Goal: Use online tool/utility: Use online tool/utility

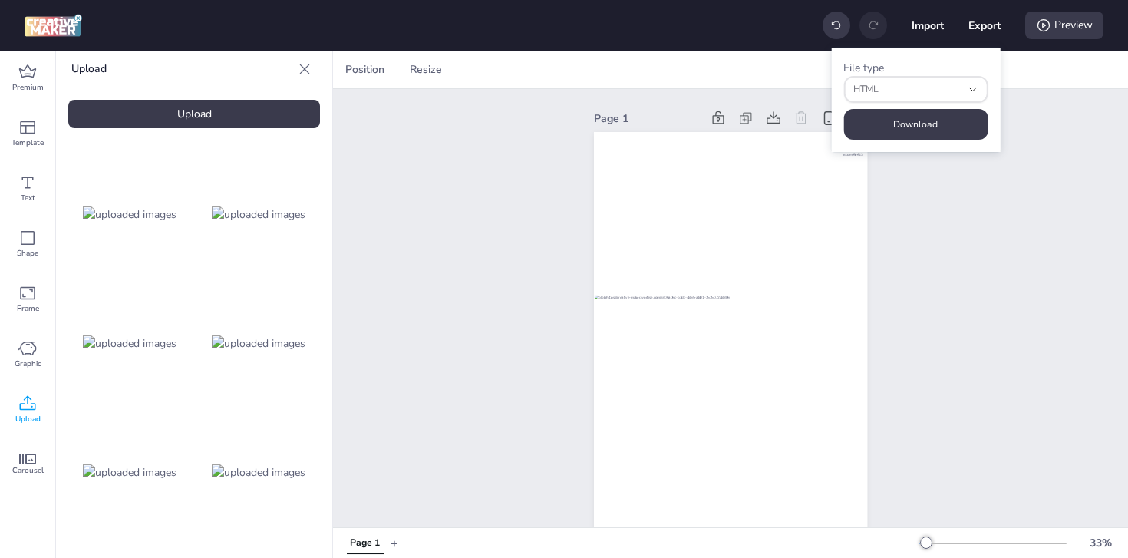
select select "html"
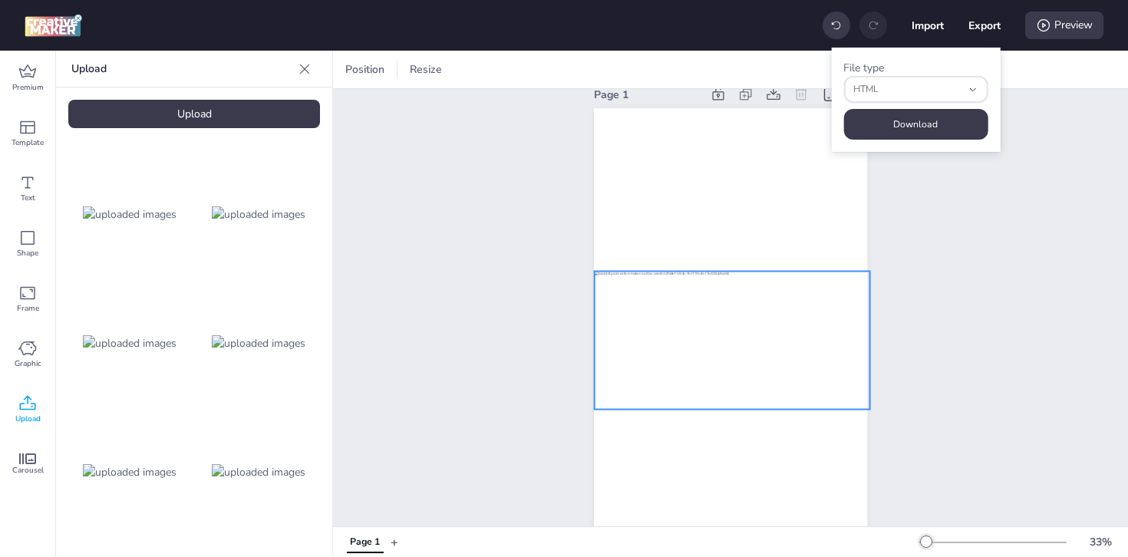
click at [663, 322] on div at bounding box center [732, 341] width 276 height 138
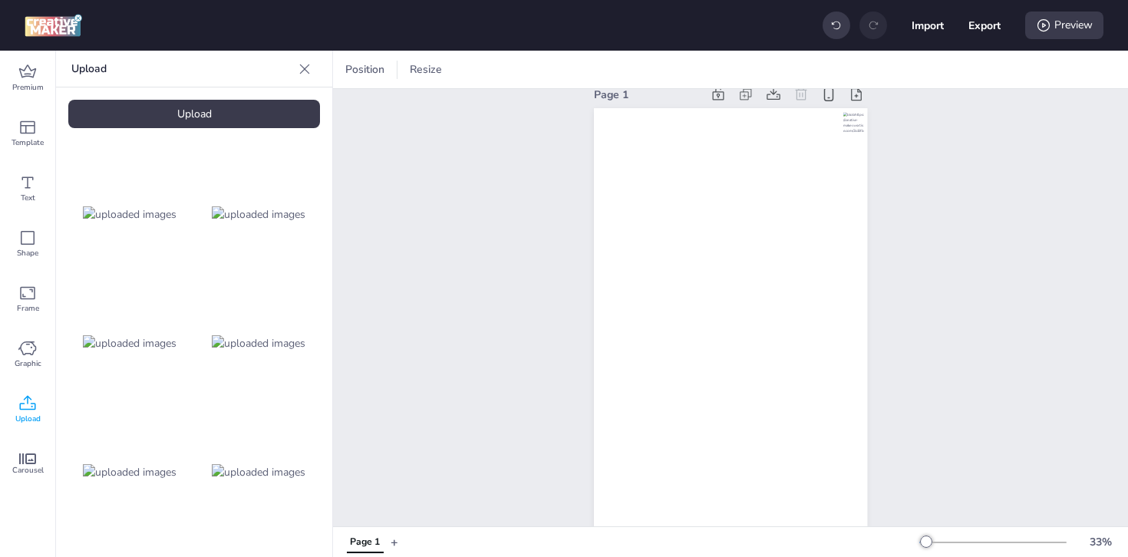
click at [214, 117] on div "Upload" at bounding box center [194, 114] width 252 height 28
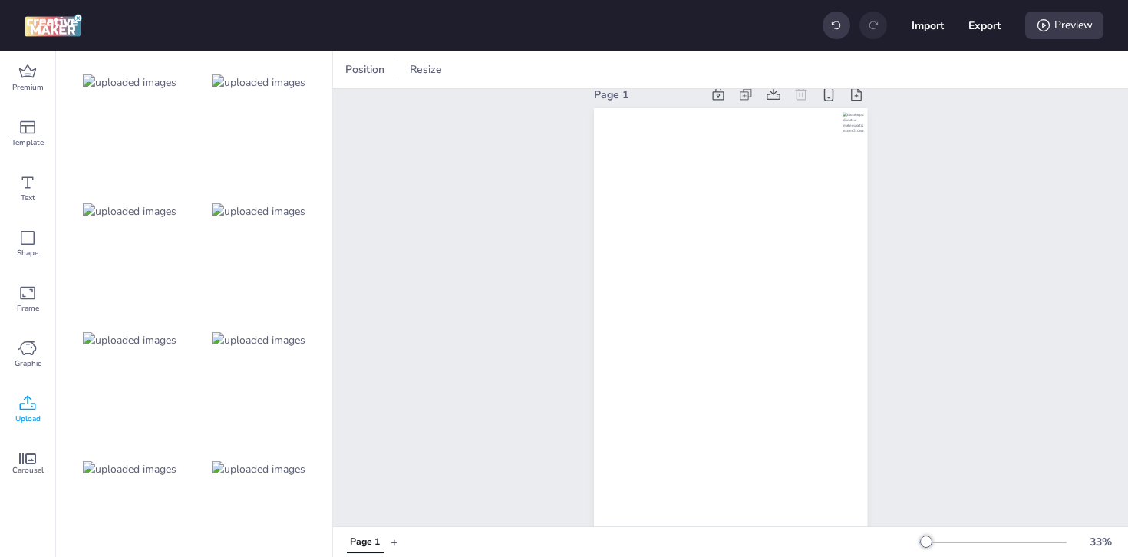
scroll to position [217, 0]
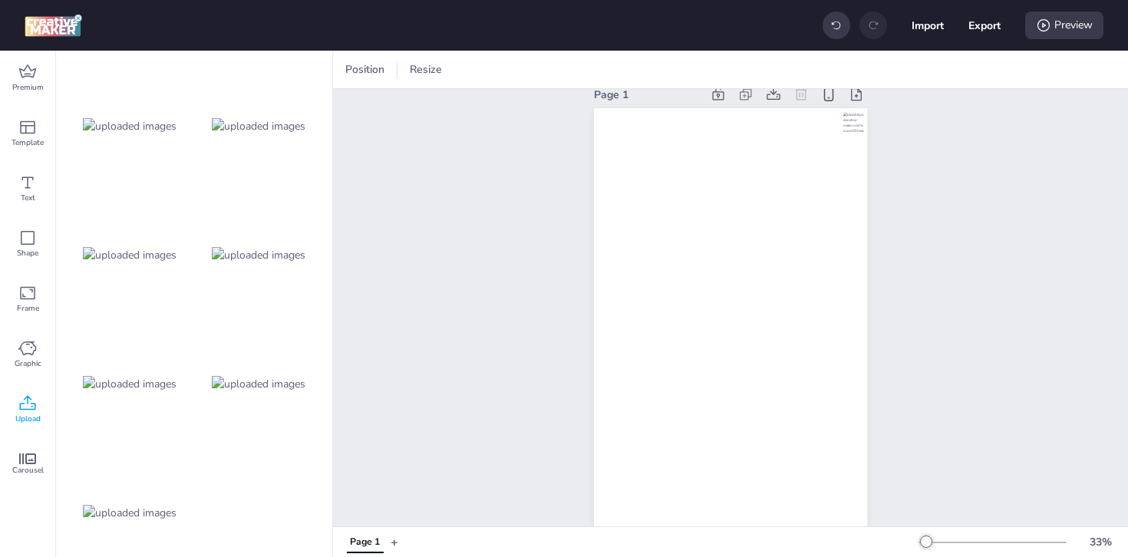
click at [140, 505] on img at bounding box center [130, 513] width 94 height 16
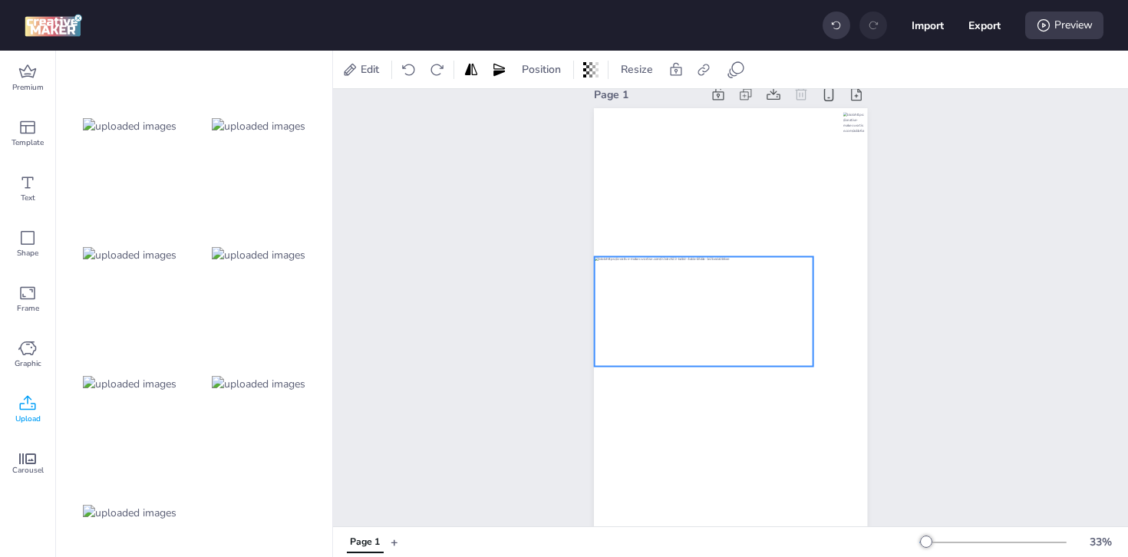
drag, startPoint x: 748, startPoint y: 348, endPoint x: 721, endPoint y: 309, distance: 48.1
click at [721, 309] on div at bounding box center [703, 312] width 219 height 110
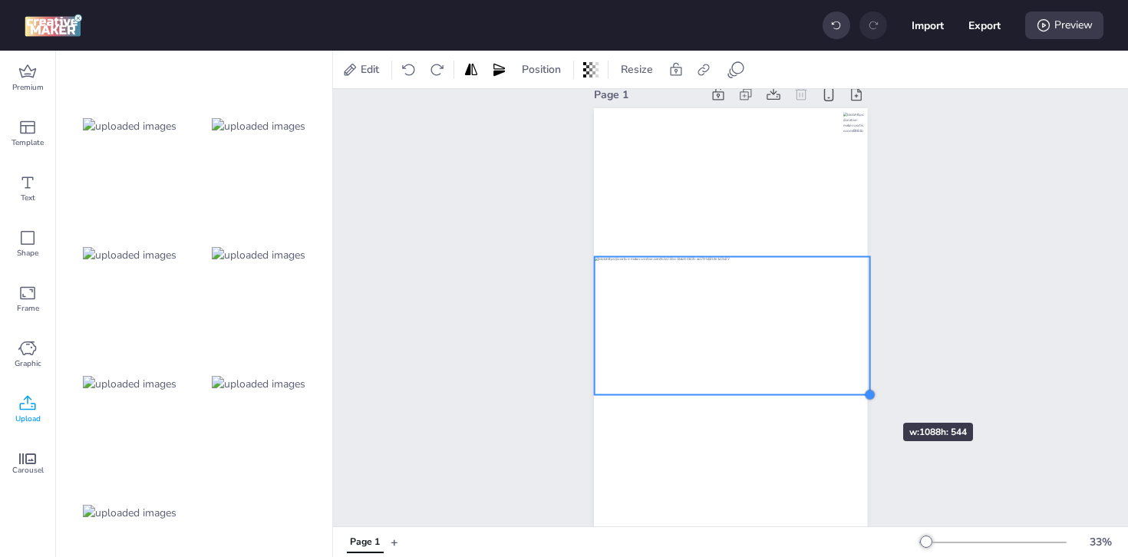
drag, startPoint x: 815, startPoint y: 371, endPoint x: 857, endPoint y: 395, distance: 48.8
click at [857, 395] on div at bounding box center [730, 351] width 273 height 487
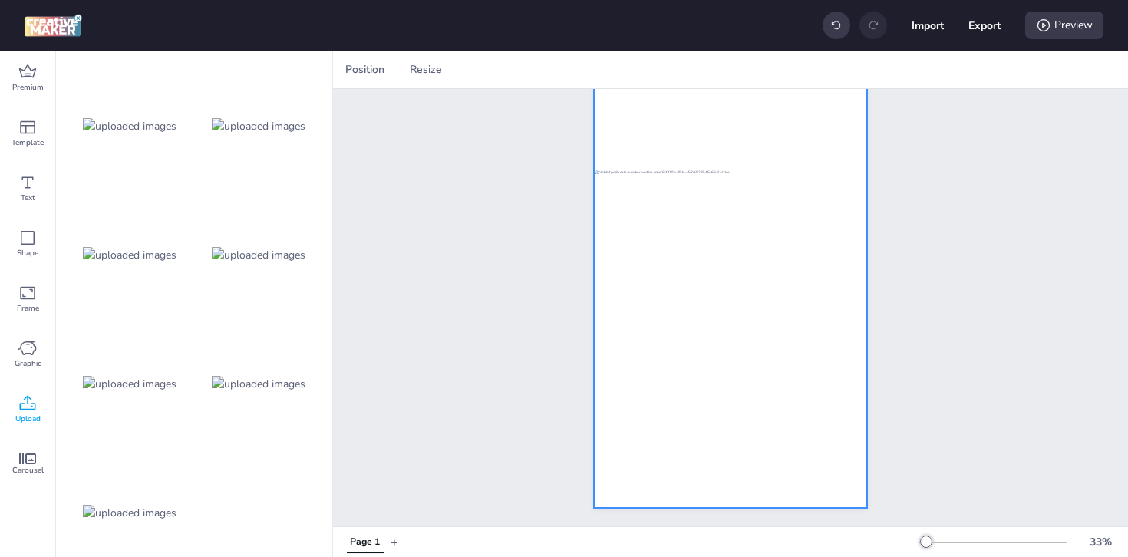
scroll to position [0, 0]
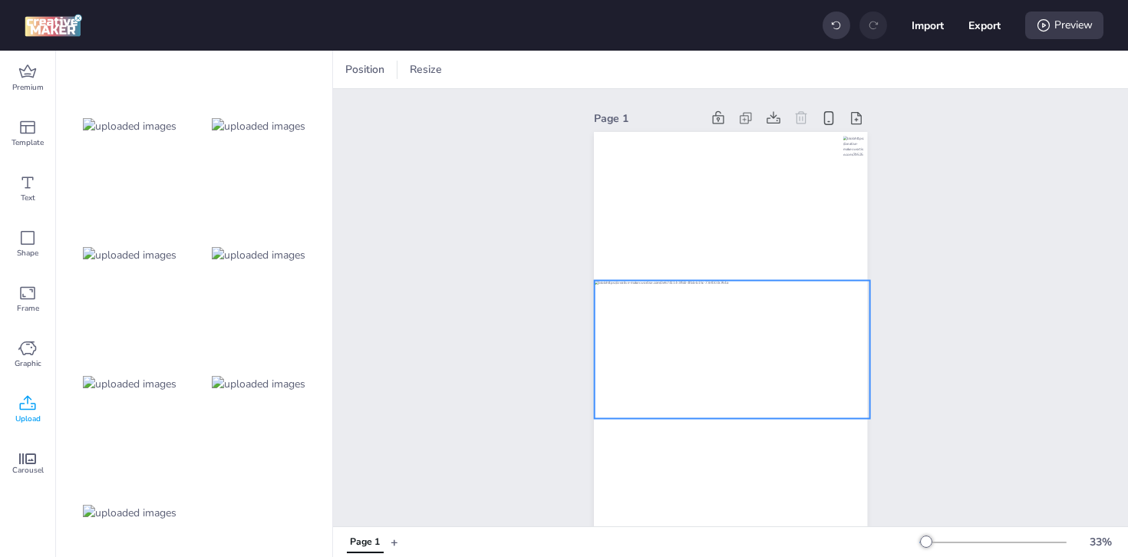
click at [768, 330] on div at bounding box center [732, 350] width 276 height 138
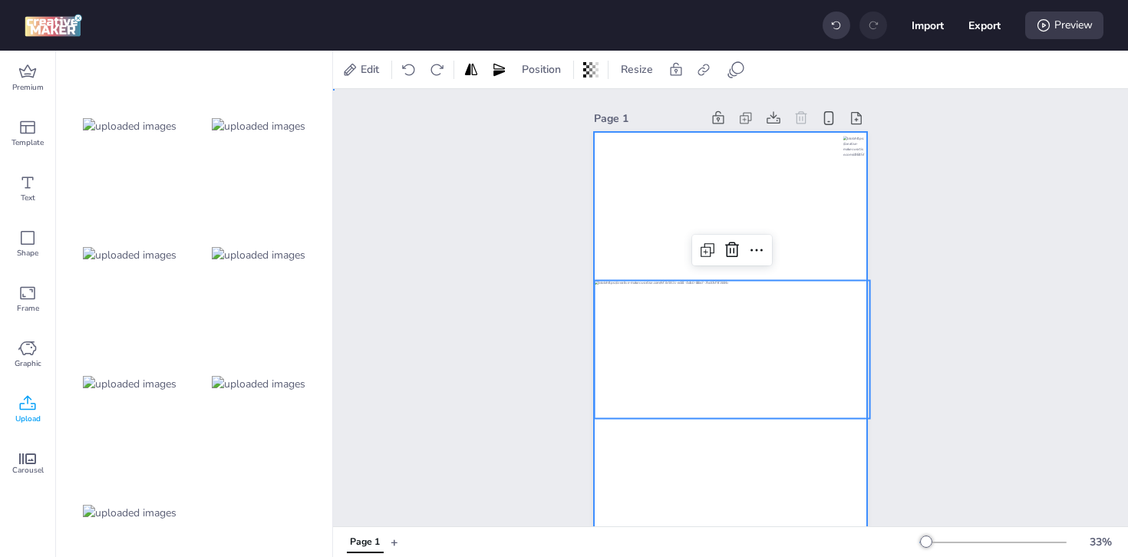
click at [761, 194] on div at bounding box center [730, 375] width 273 height 487
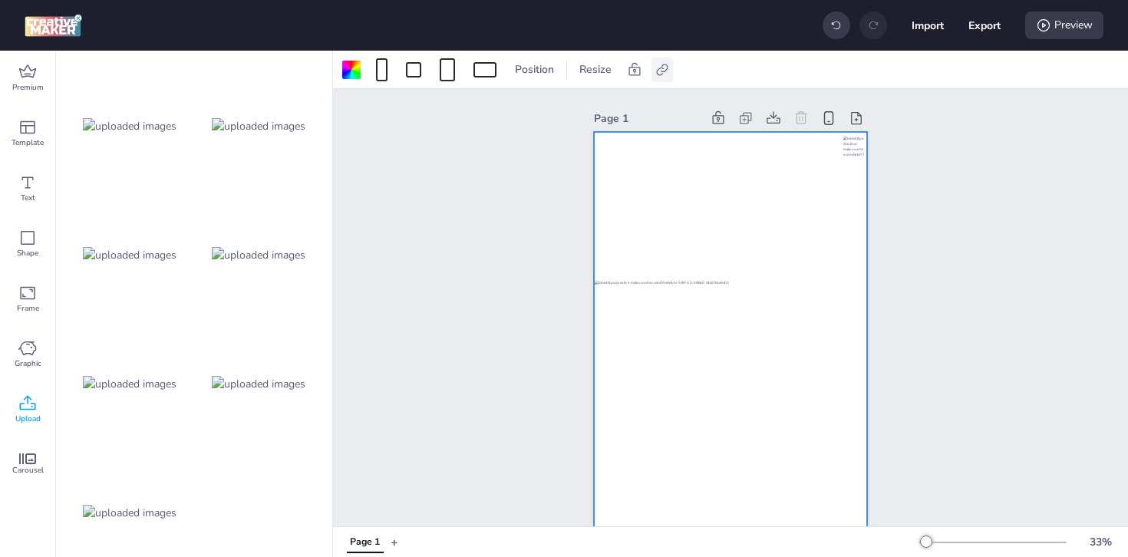
click at [664, 76] on icon at bounding box center [662, 69] width 15 height 15
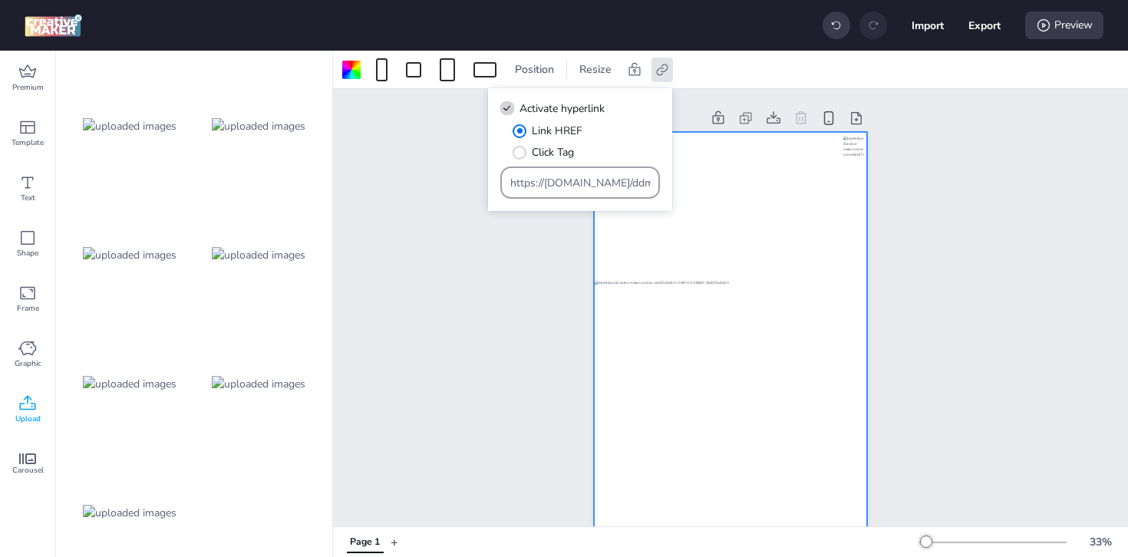
click at [589, 178] on input "https://[DOMAIN_NAME]/ddm/trackclk/N1187254.3728761WORTISE_CHL_9900/B33061533.4…" at bounding box center [580, 183] width 140 height 16
paste input "[DOMAIN_NAME][URL]"
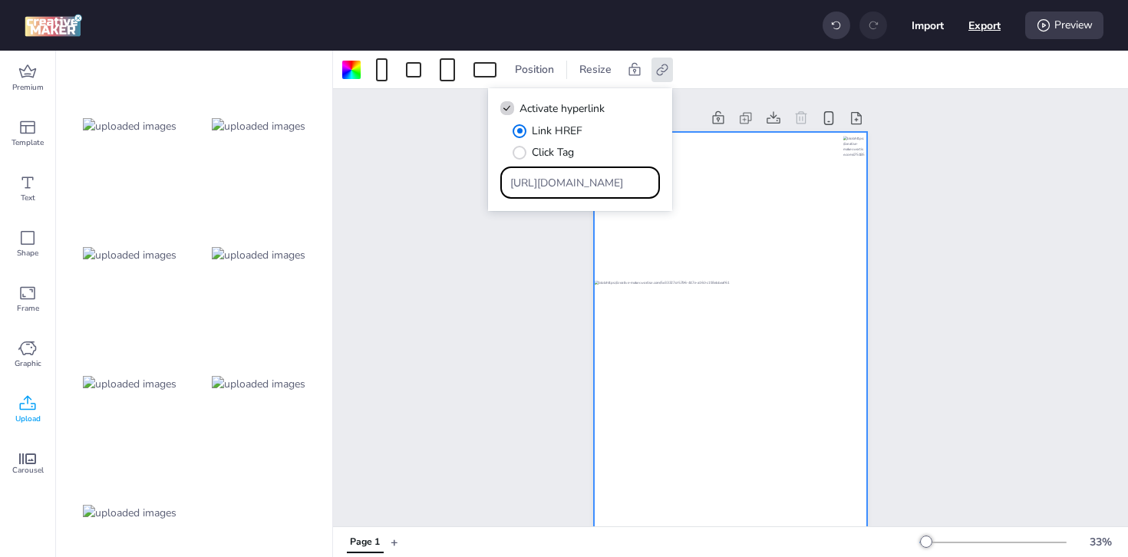
type input "[URL][DOMAIN_NAME]"
click at [992, 31] on button "Export" at bounding box center [984, 25] width 31 height 31
select select "html"
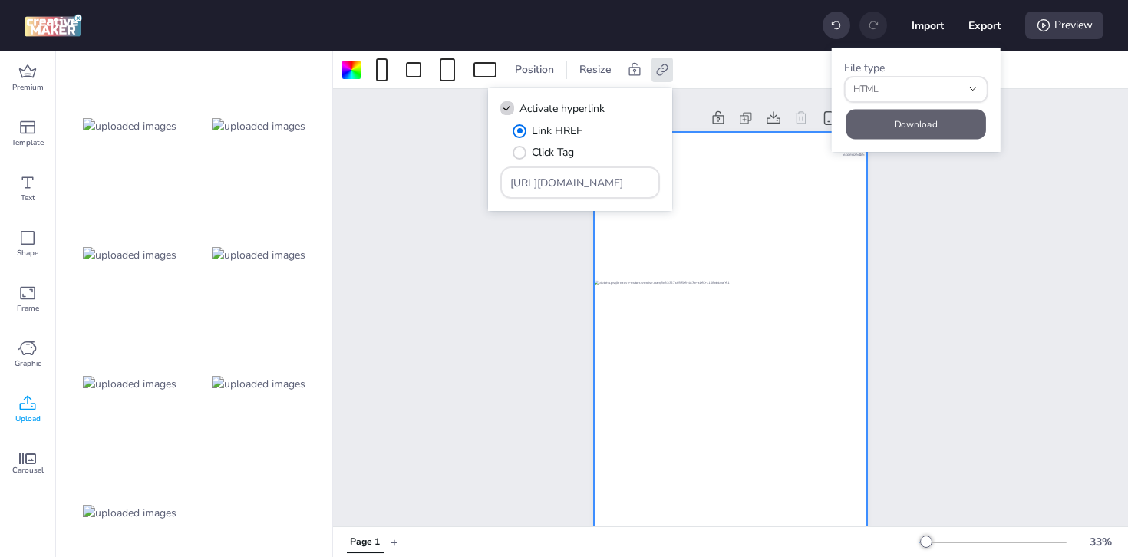
click at [907, 115] on button "Download" at bounding box center [916, 124] width 140 height 30
click at [737, 256] on div at bounding box center [730, 375] width 273 height 487
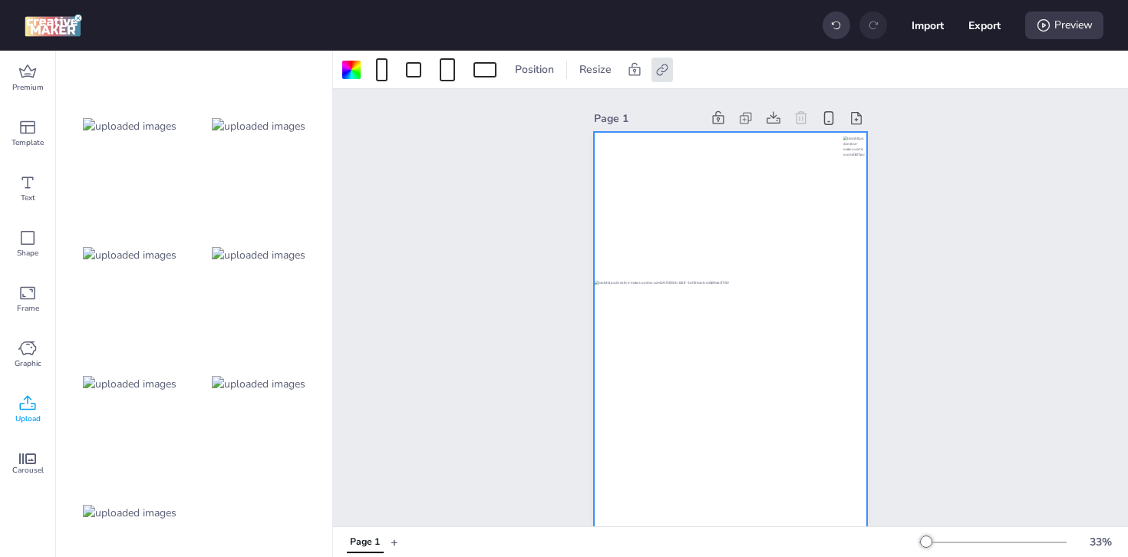
click at [718, 198] on div at bounding box center [730, 375] width 273 height 487
click at [665, 71] on icon at bounding box center [662, 69] width 15 height 15
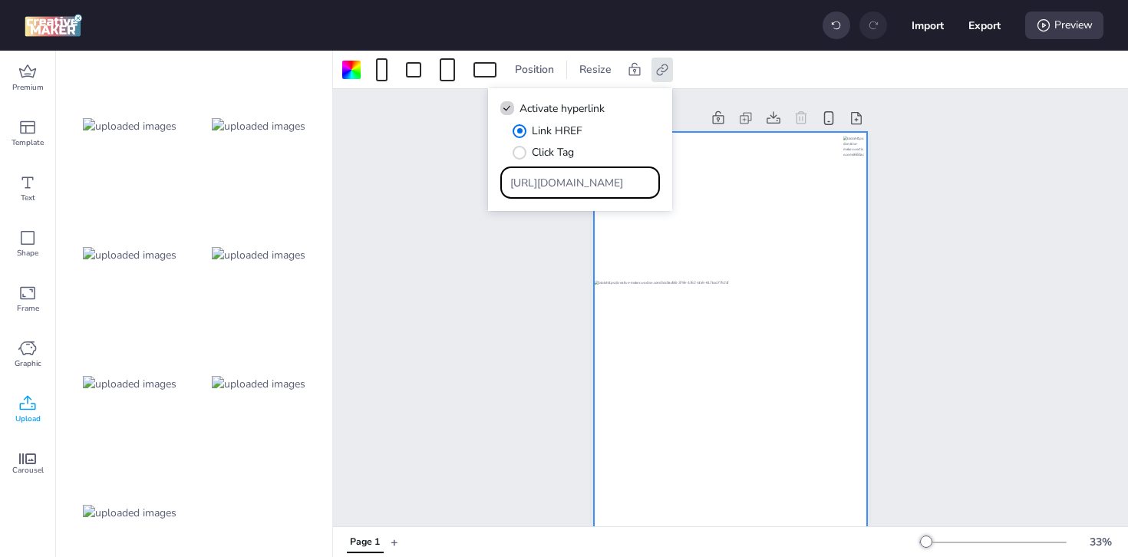
click at [578, 186] on input "[URL][DOMAIN_NAME]" at bounding box center [580, 183] width 140 height 16
click at [578, 185] on input "[URL][DOMAIN_NAME]" at bounding box center [580, 183] width 140 height 16
click at [919, 192] on div "Page 1" at bounding box center [730, 363] width 795 height 548
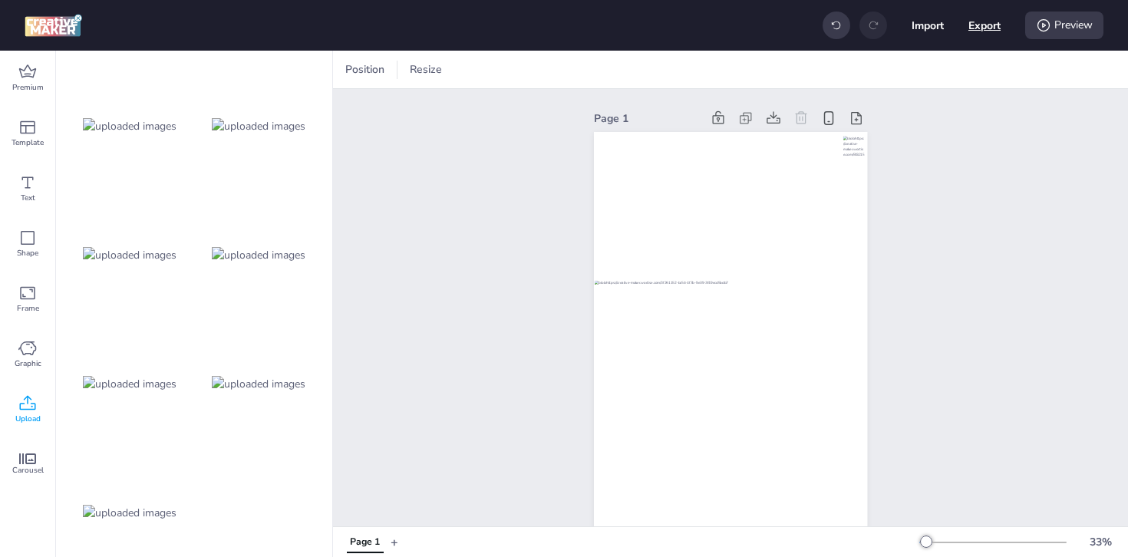
click at [992, 20] on button "Export" at bounding box center [985, 25] width 32 height 32
select select "html"
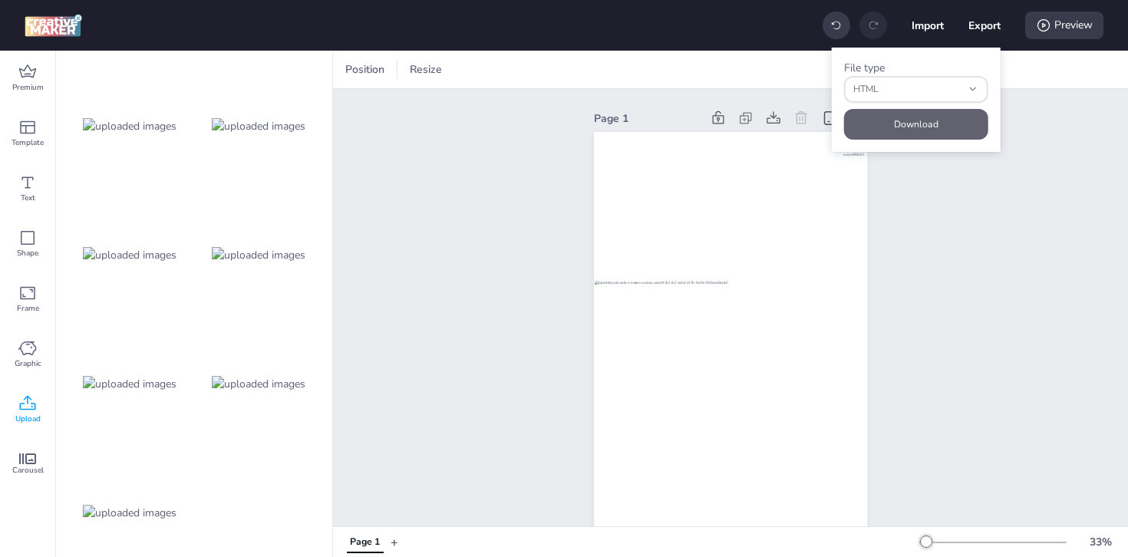
click at [882, 121] on button "Download" at bounding box center [916, 124] width 144 height 31
